Goal: Information Seeking & Learning: Obtain resource

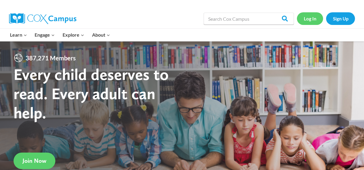
click at [313, 19] on link "Log In" at bounding box center [310, 18] width 26 height 12
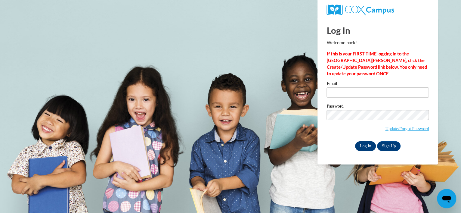
type input "[EMAIL_ADDRESS][DOMAIN_NAME]"
click at [362, 143] on input "Log In" at bounding box center [365, 146] width 21 height 10
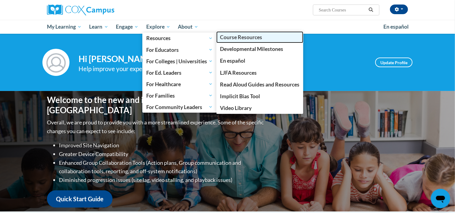
click at [232, 36] on span "Course Resources" at bounding box center [241, 37] width 42 height 6
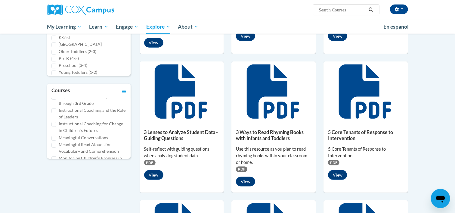
scroll to position [109, 0]
click at [54, 134] on input "Meaningful Conversations" at bounding box center [53, 135] width 5 height 5
checkbox input "true"
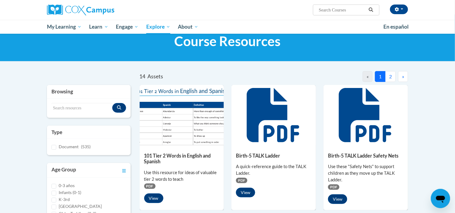
scroll to position [0, 0]
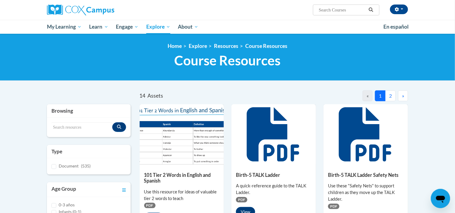
click at [389, 96] on button "2" at bounding box center [390, 95] width 11 height 11
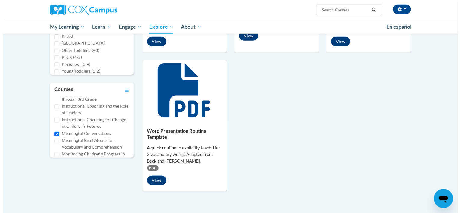
scroll to position [185, 0]
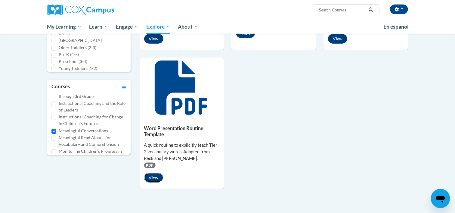
click at [154, 176] on button "View" at bounding box center [153, 178] width 19 height 10
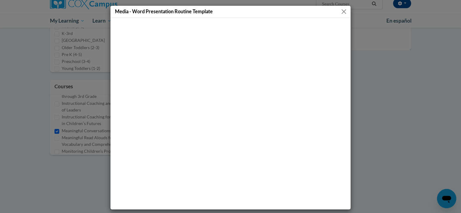
click at [343, 11] on button "Close" at bounding box center [344, 12] width 8 height 8
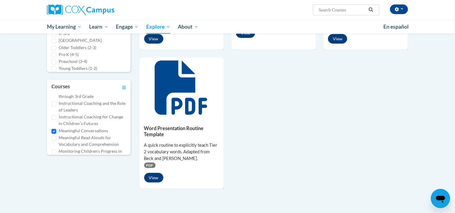
click at [151, 164] on span "PDF" at bounding box center [149, 165] width 11 height 5
click at [168, 99] on icon at bounding box center [182, 87] width 54 height 54
click at [150, 176] on button "View" at bounding box center [153, 178] width 19 height 10
